Goal: Browse casually: Explore the website without a specific task or goal

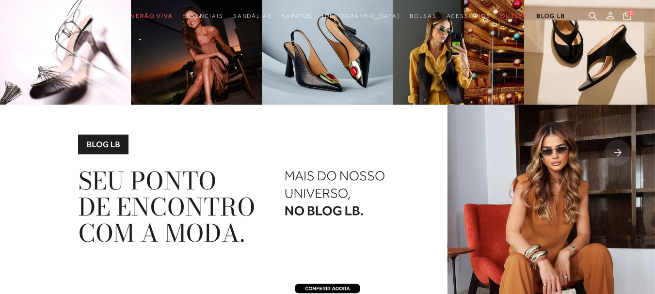
click at [23, 142] on img at bounding box center [327, 153] width 655 height 307
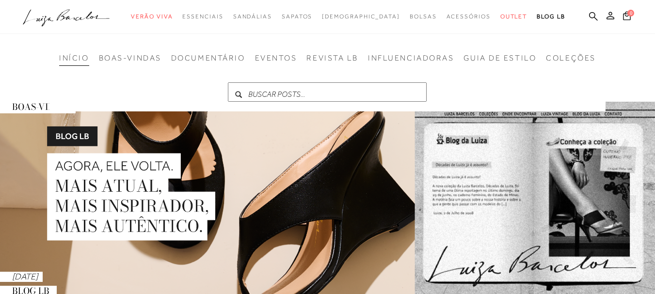
click at [81, 26] on icon ".a{fill-rule:evenodd;}" at bounding box center [66, 18] width 87 height 20
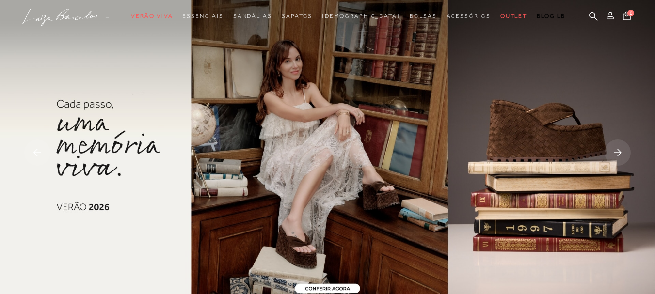
click at [258, 164] on img at bounding box center [327, 153] width 655 height 307
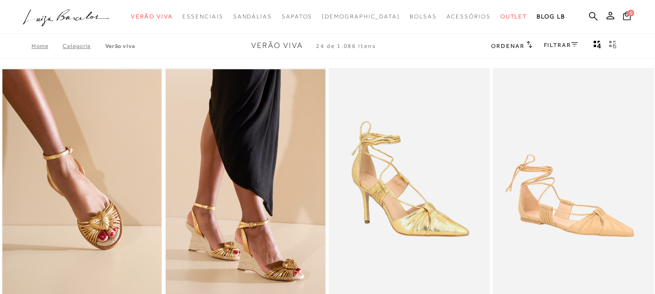
click at [63, 16] on icon ".a{fill-rule:evenodd;}" at bounding box center [66, 18] width 87 height 20
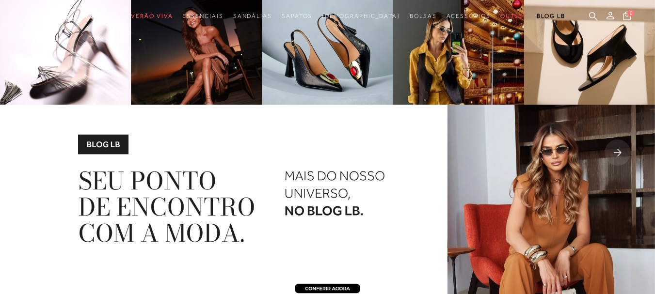
click at [616, 158] on rect at bounding box center [617, 153] width 26 height 26
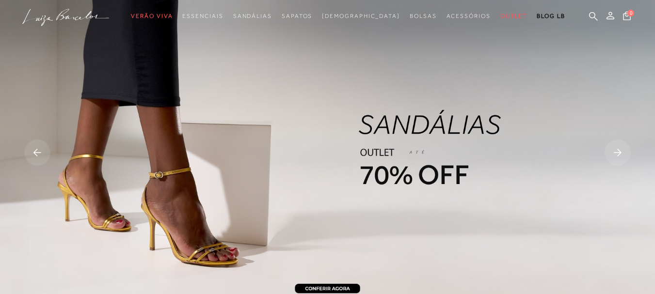
click at [608, 153] on rect at bounding box center [617, 153] width 26 height 26
click at [623, 157] on rect at bounding box center [617, 153] width 26 height 26
